Goal: Information Seeking & Learning: Find specific page/section

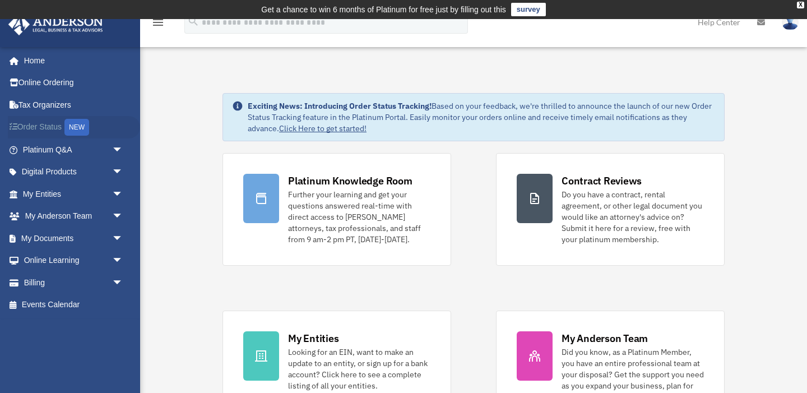
click at [43, 129] on link "Order Status NEW" at bounding box center [74, 127] width 132 height 23
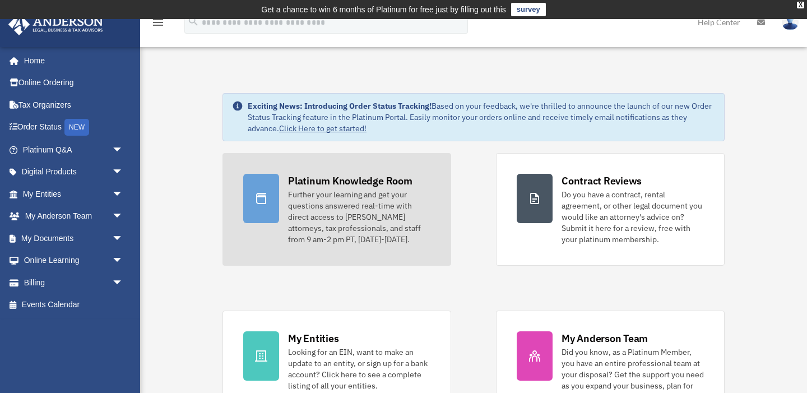
click at [294, 201] on div "Further your learning and get your questions answered real-time with direct acc…" at bounding box center [359, 217] width 142 height 56
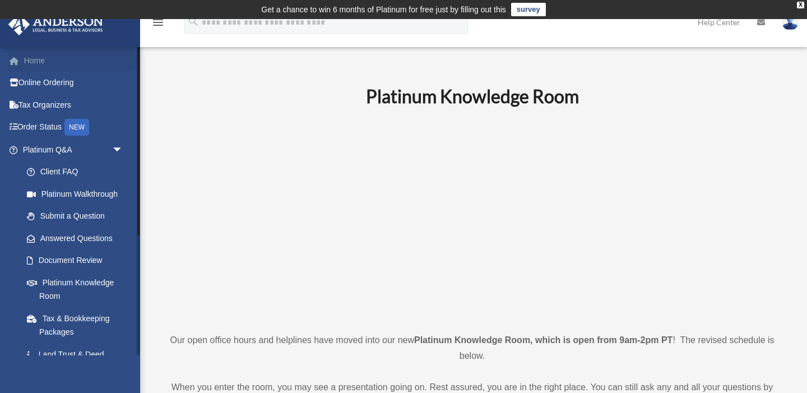
click at [61, 61] on link "Home" at bounding box center [74, 60] width 132 height 22
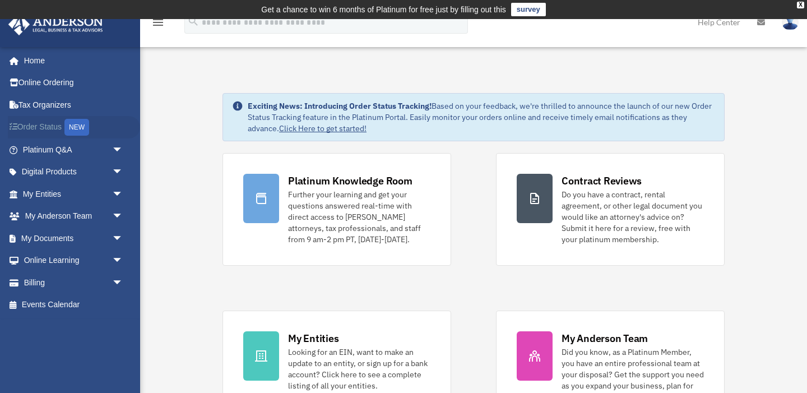
click at [33, 124] on link "Order Status NEW" at bounding box center [74, 127] width 132 height 23
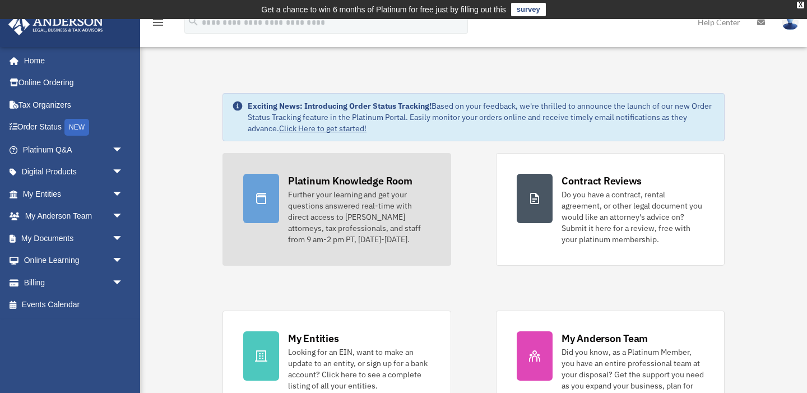
scroll to position [77, 0]
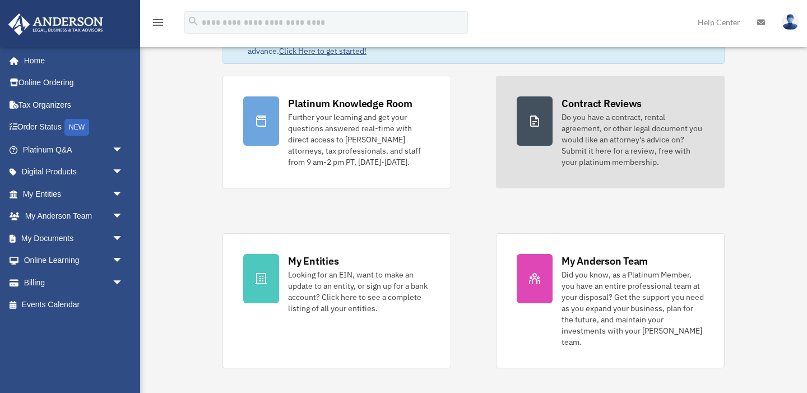
click at [689, 156] on div "Do you have a contract, rental agreement, or other legal document you would lik…" at bounding box center [633, 140] width 142 height 56
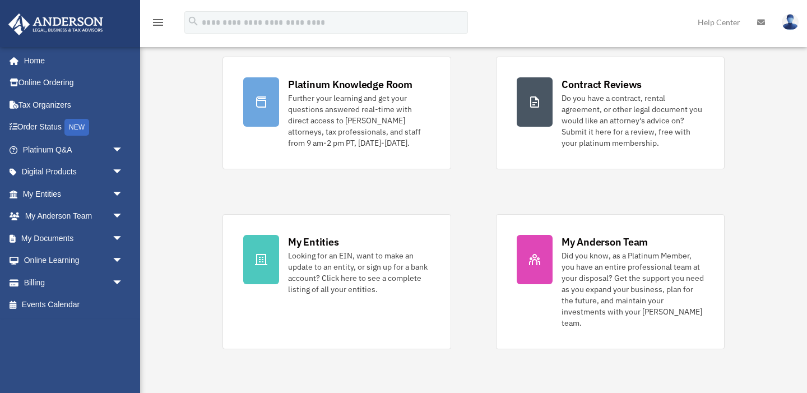
scroll to position [77, 0]
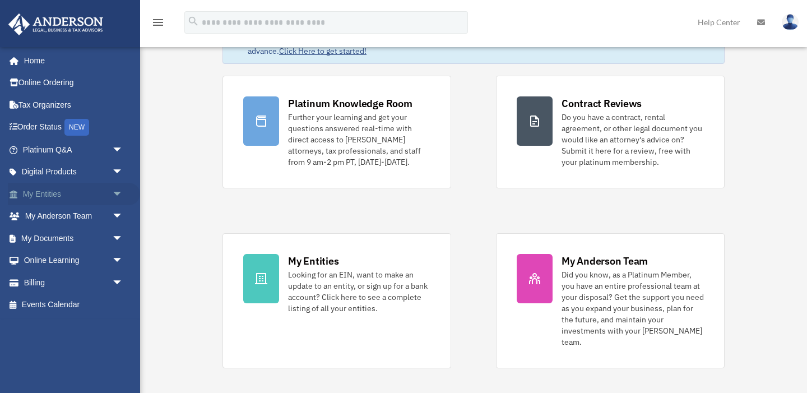
click at [56, 195] on link "My Entities arrow_drop_down" at bounding box center [74, 194] width 132 height 22
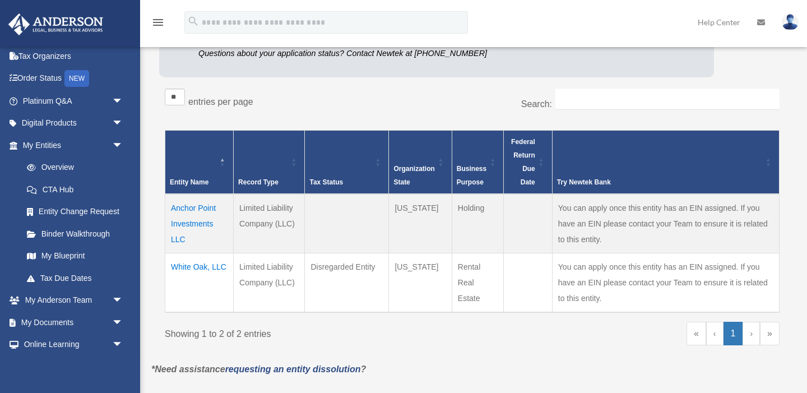
scroll to position [169, 0]
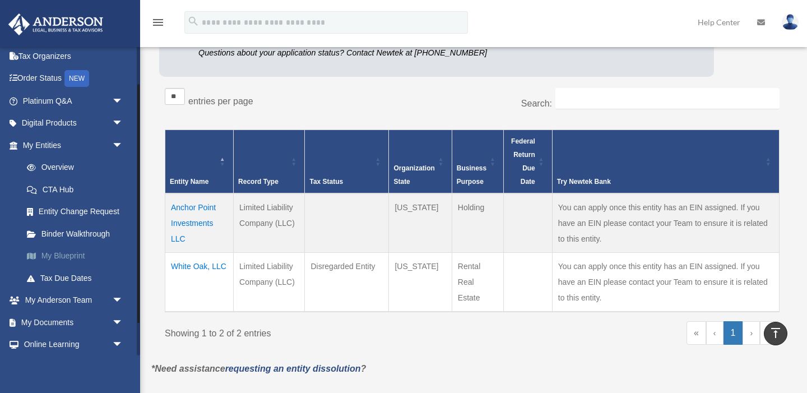
click at [78, 248] on link "My Blueprint" at bounding box center [78, 256] width 124 height 22
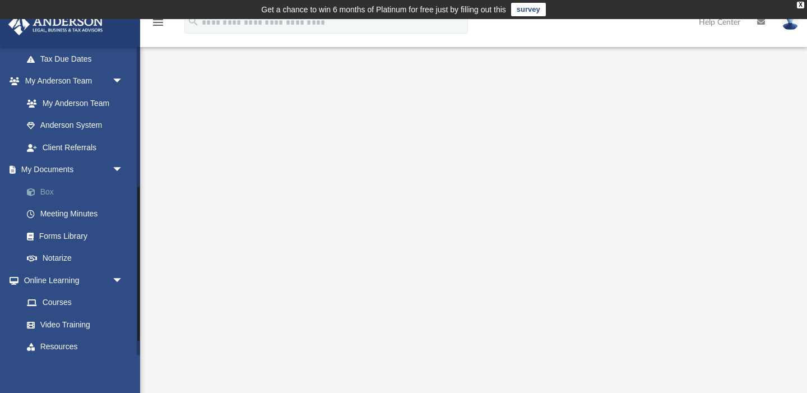
scroll to position [284, 0]
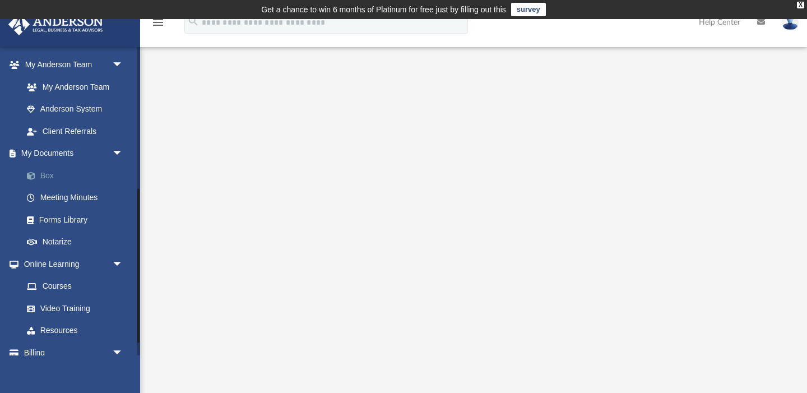
click at [41, 173] on link "Box" at bounding box center [78, 175] width 124 height 22
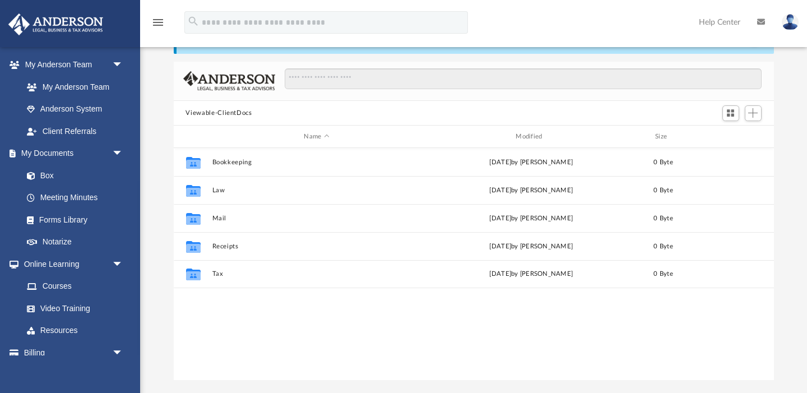
scroll to position [58, 0]
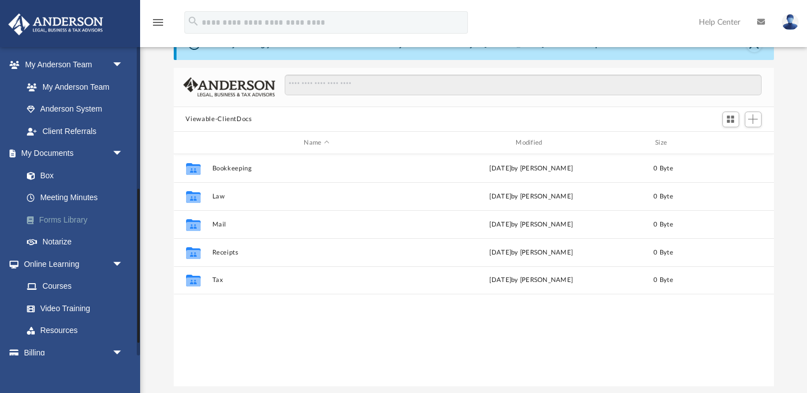
click at [84, 219] on link "Forms Library" at bounding box center [78, 220] width 124 height 22
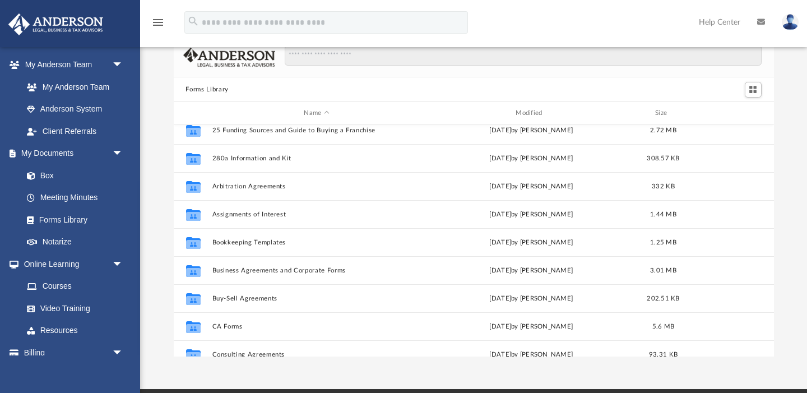
scroll to position [55, 0]
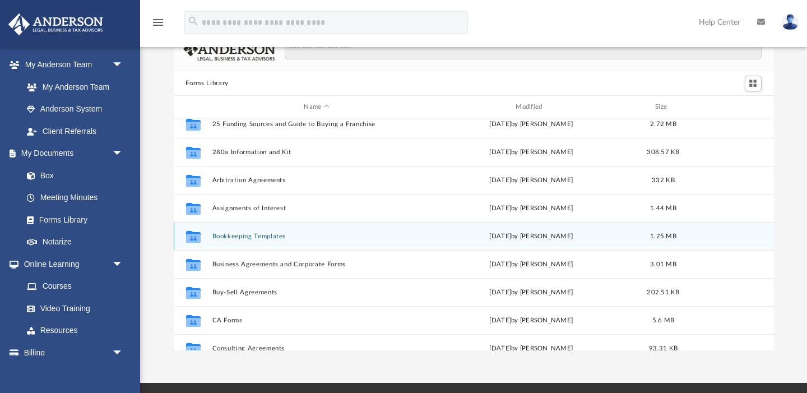
click at [268, 231] on div "Collaborated Folder Bookkeeping Templates Mon Jan 30 2023 by Mary Acree 1.25 MB" at bounding box center [474, 236] width 600 height 28
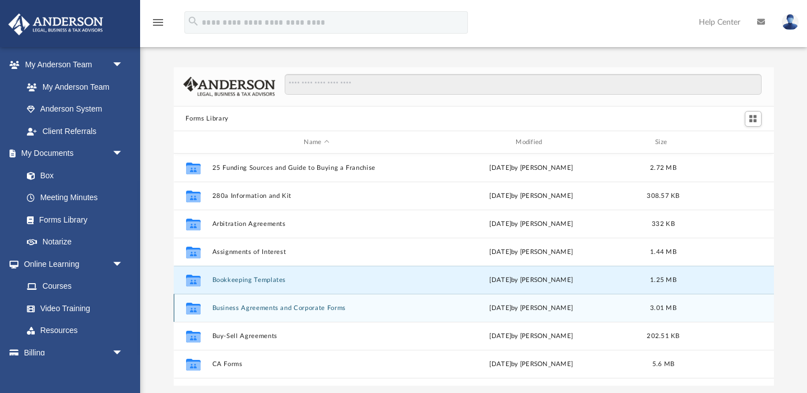
scroll to position [0, 0]
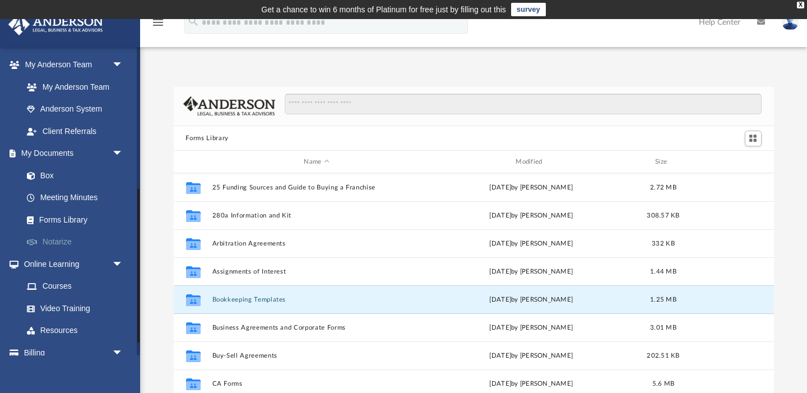
click at [58, 240] on link "Notarize" at bounding box center [78, 242] width 124 height 22
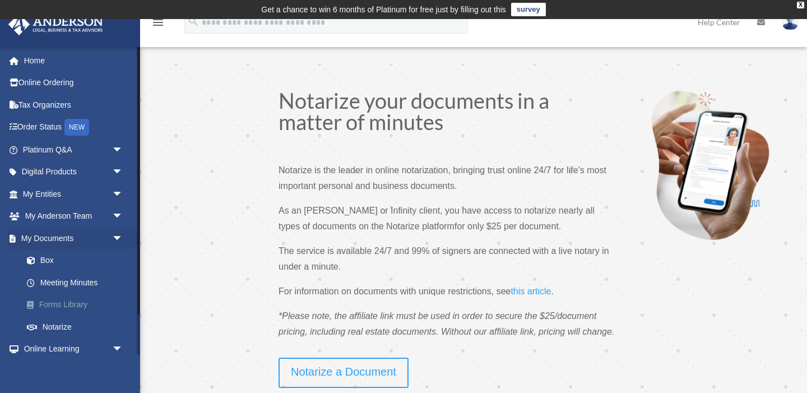
click at [64, 303] on link "Forms Library" at bounding box center [78, 305] width 124 height 22
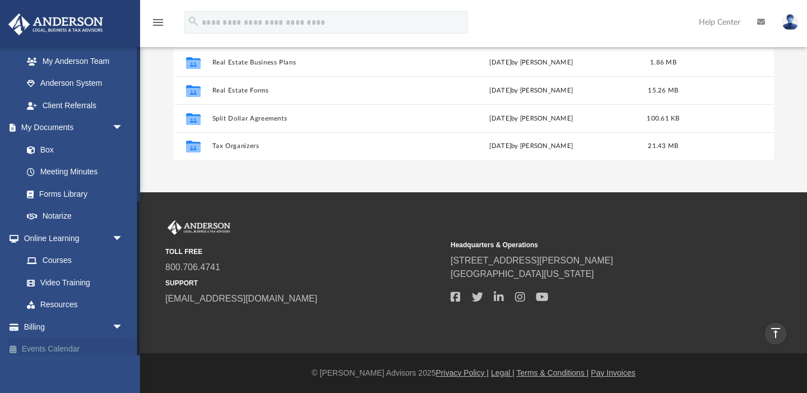
scroll to position [309, 0]
click at [118, 322] on span "arrow_drop_down" at bounding box center [123, 327] width 22 height 23
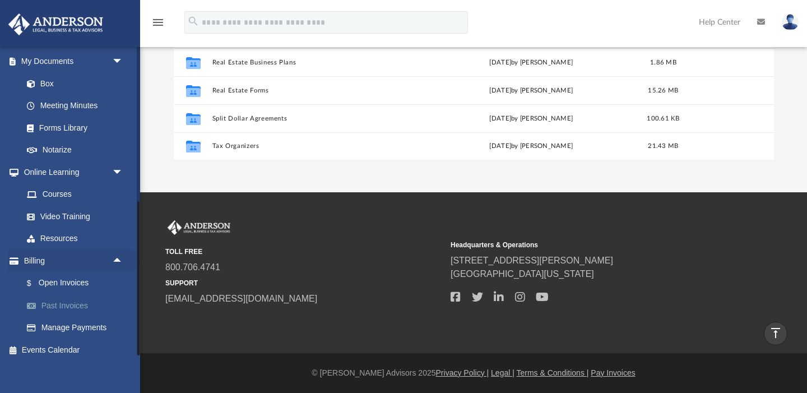
scroll to position [376, 0]
click at [86, 273] on link "$ Open Invoices" at bounding box center [78, 283] width 124 height 23
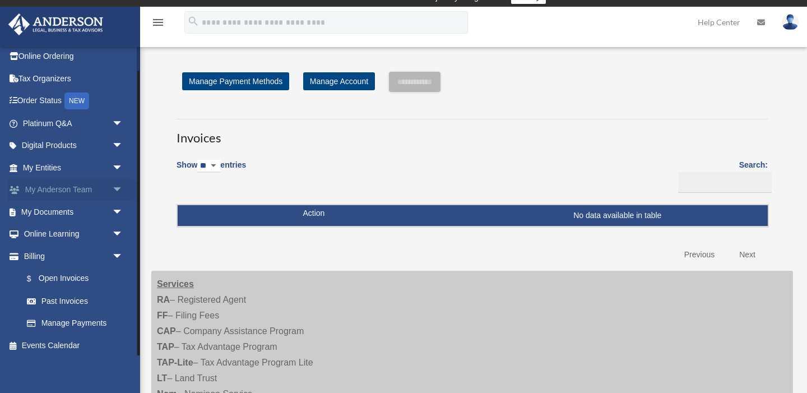
scroll to position [26, 0]
click at [39, 256] on link "Billing arrow_drop_down" at bounding box center [74, 257] width 132 height 22
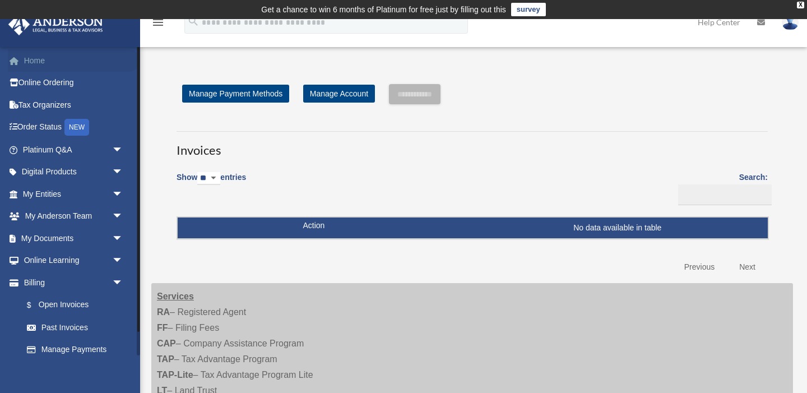
click at [38, 61] on link "Home" at bounding box center [74, 60] width 132 height 22
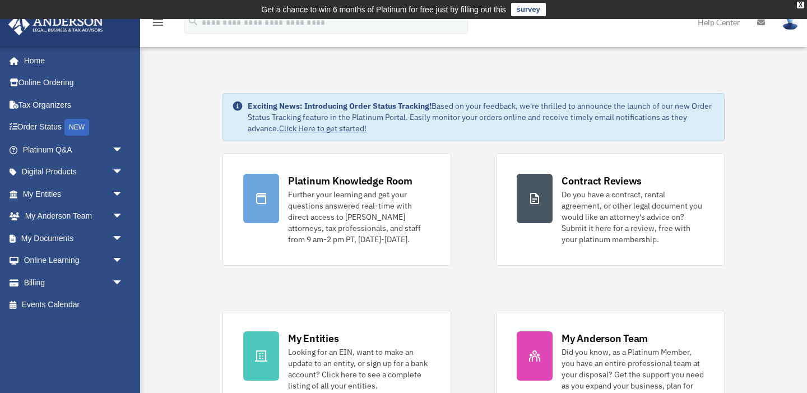
click at [59, 191] on link "My Entities arrow_drop_down" at bounding box center [74, 194] width 132 height 22
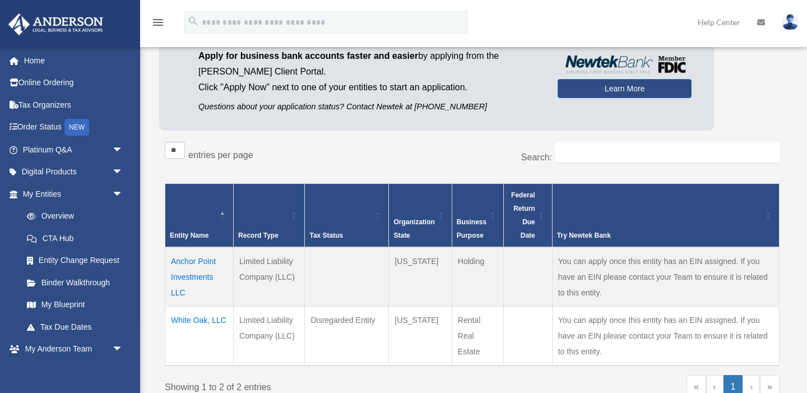
scroll to position [116, 0]
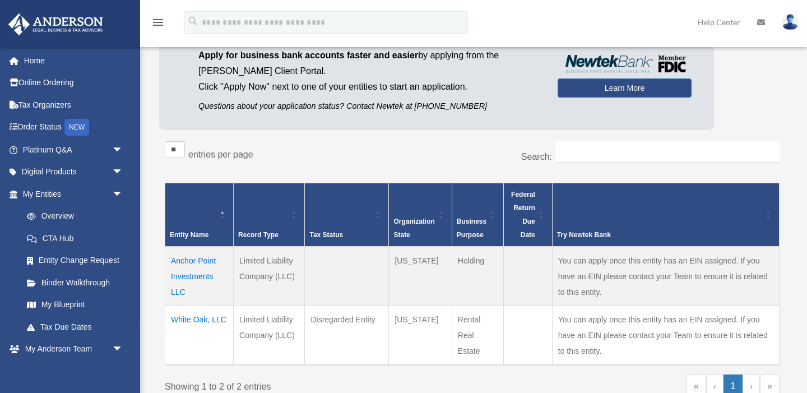
click at [170, 190] on th "Entity Name" at bounding box center [199, 215] width 68 height 64
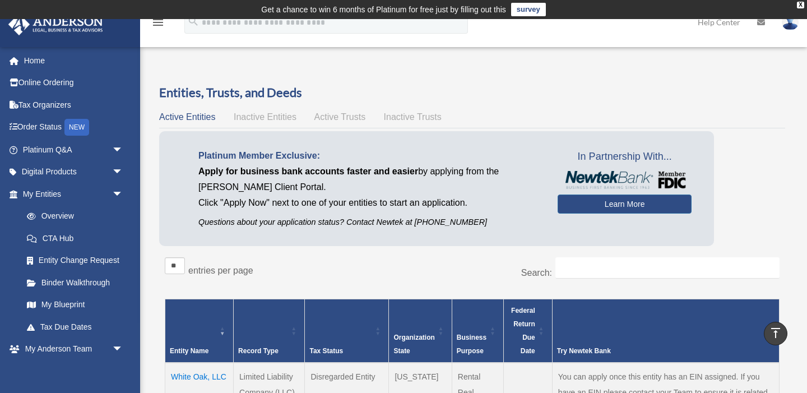
scroll to position [0, 0]
click at [85, 323] on link "Tax Due Dates" at bounding box center [78, 327] width 124 height 22
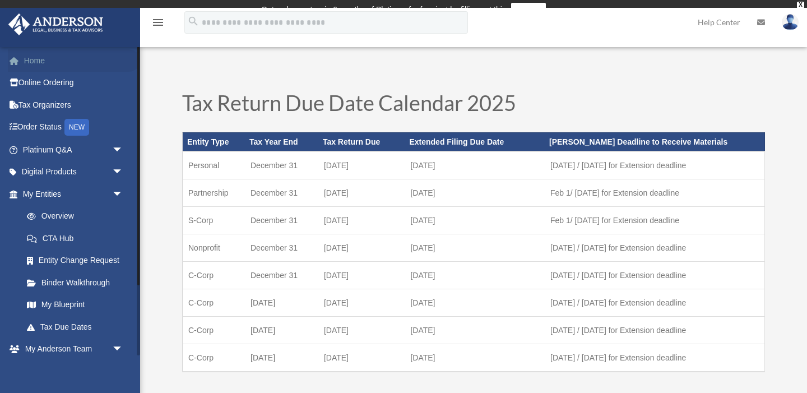
click at [37, 60] on link "Home" at bounding box center [74, 60] width 132 height 22
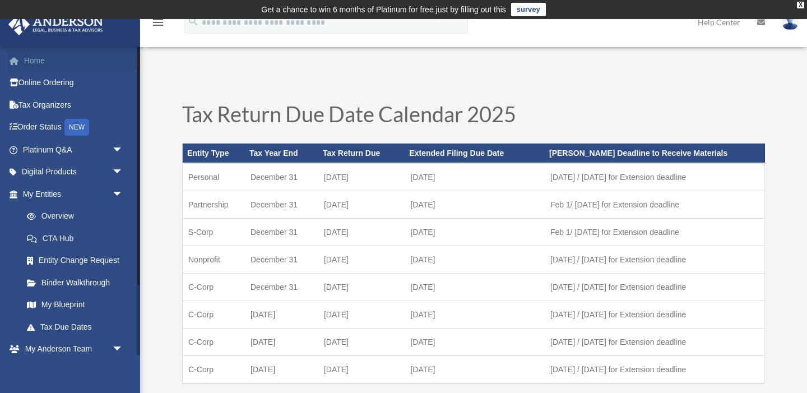
click at [25, 62] on link "Home" at bounding box center [74, 60] width 132 height 22
